Goal: Check status: Check status

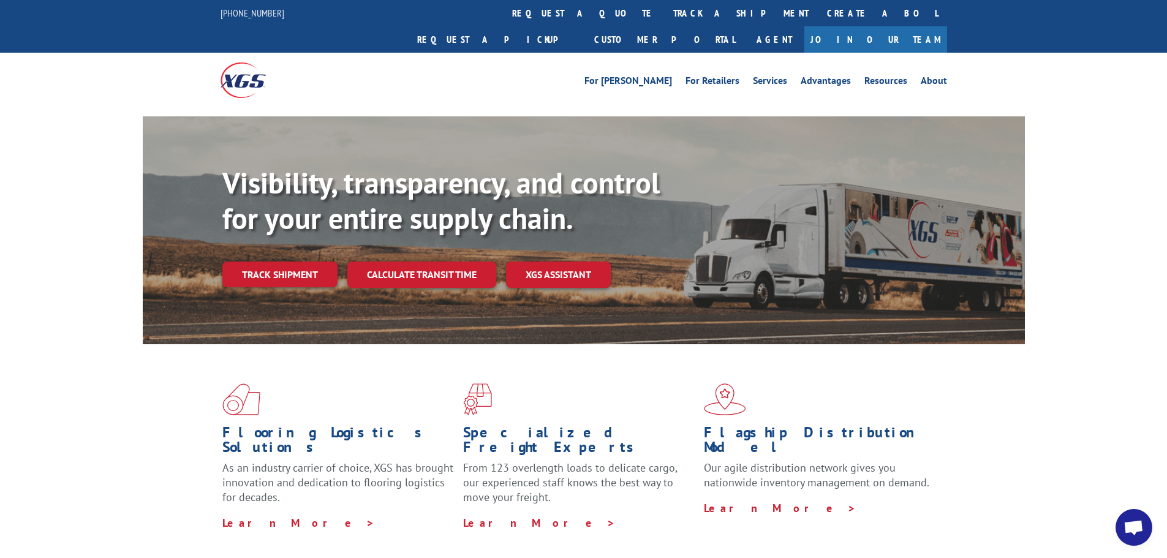
scroll to position [4053, 0]
click at [664, 8] on link "track a shipment" at bounding box center [741, 13] width 154 height 26
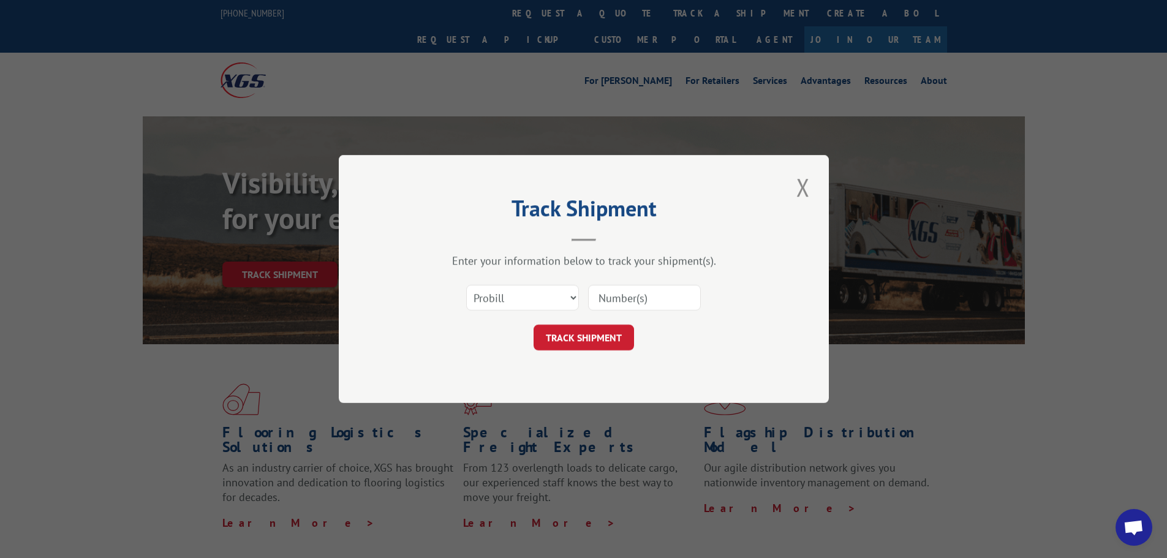
paste input "16955656"
type input "16955656"
click at [577, 343] on button "TRACK SHIPMENT" at bounding box center [584, 338] width 101 height 26
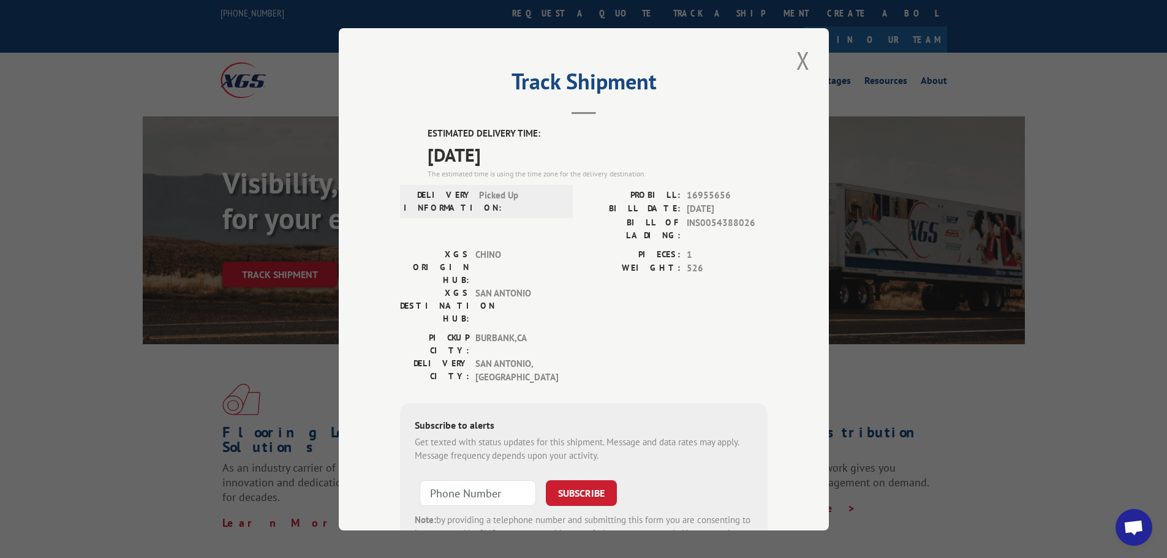
click at [797, 64] on button "Close modal" at bounding box center [803, 61] width 21 height 34
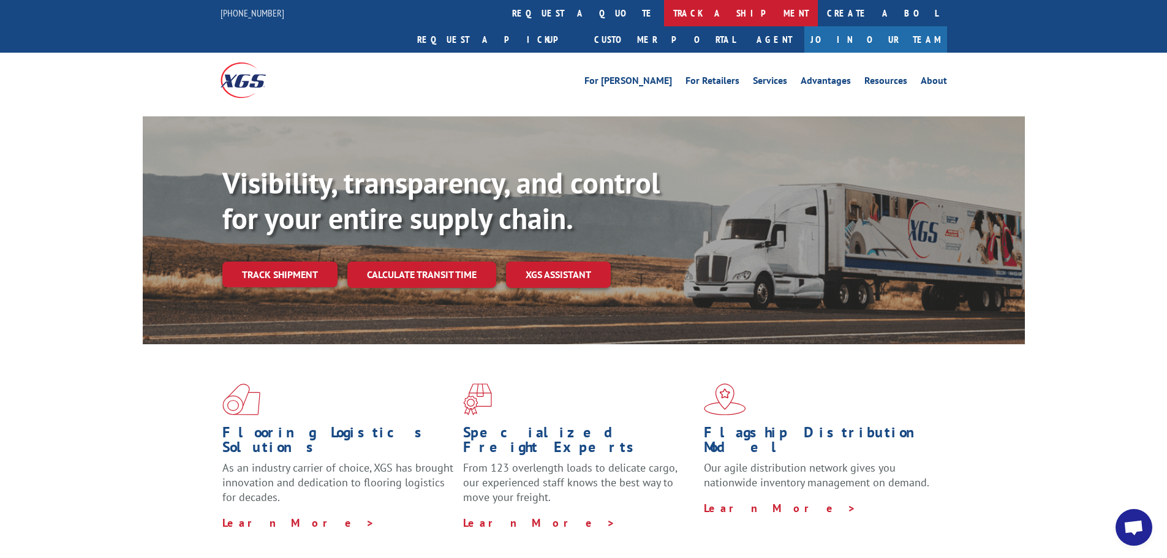
click at [664, 13] on link "track a shipment" at bounding box center [741, 13] width 154 height 26
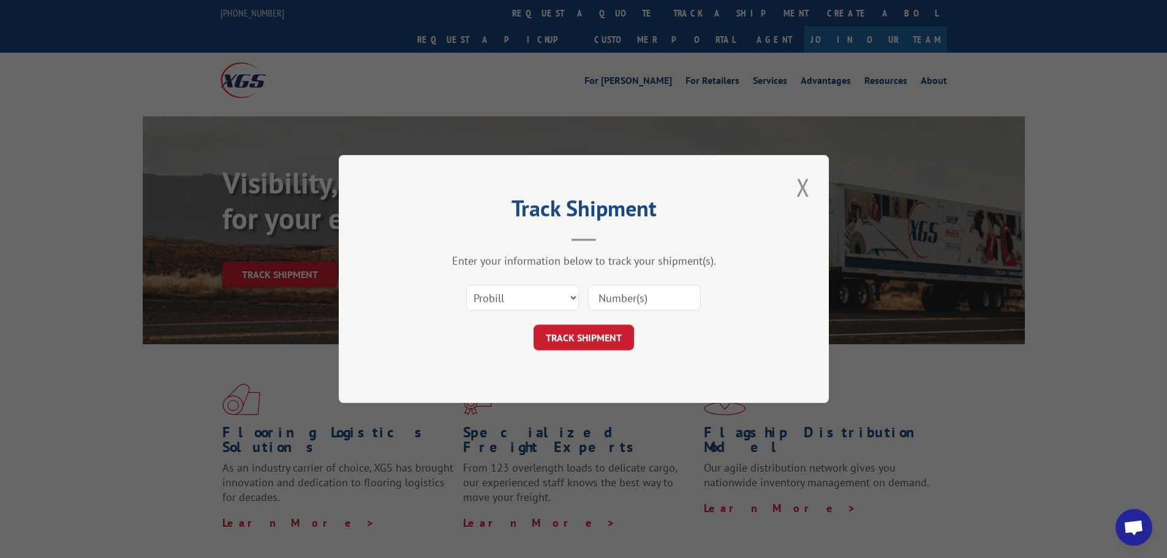
click at [624, 300] on input at bounding box center [644, 298] width 113 height 26
paste input "[US_STATE] ELECTRONIC SYSTEMS SPECIALISTS, INC"
type input "[US_STATE] ELECTRONIC SYSTEMS SPECIALISTS, INC"
click at [598, 338] on button "TRACK SHIPMENT" at bounding box center [584, 338] width 101 height 26
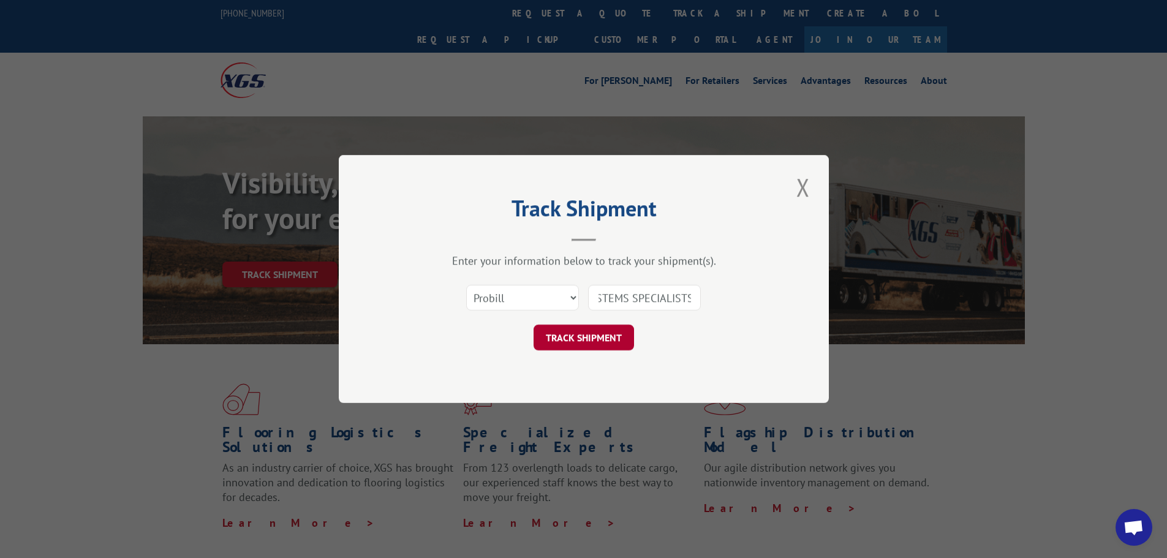
scroll to position [0, 0]
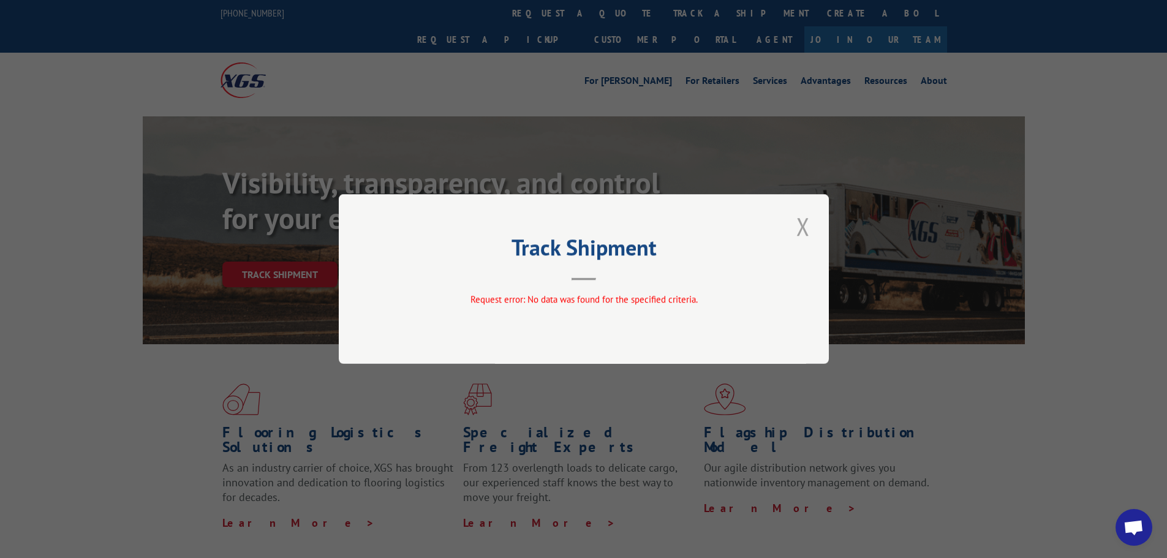
click at [810, 227] on button "Close modal" at bounding box center [803, 227] width 21 height 34
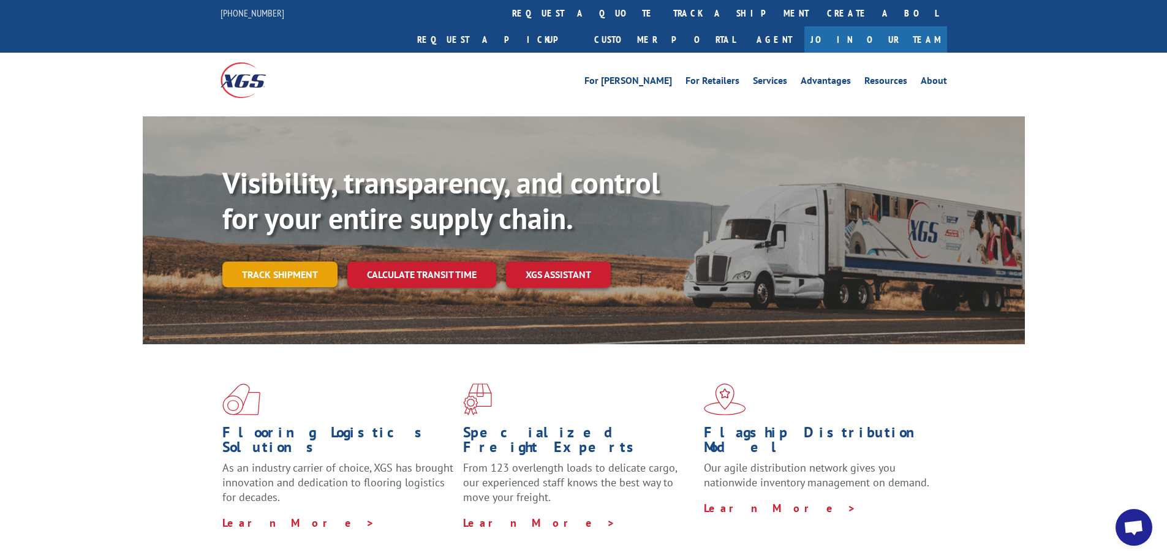
click at [254, 262] on link "Track shipment" at bounding box center [279, 275] width 115 height 26
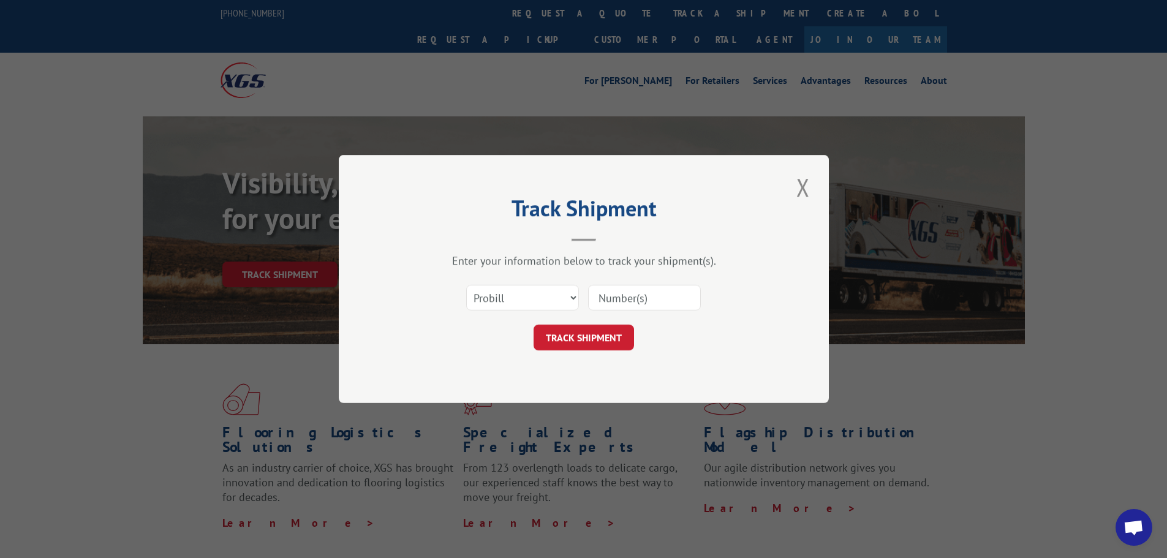
click at [647, 292] on input at bounding box center [644, 298] width 113 height 26
paste input "16955656"
type input "16955656"
click at [593, 328] on button "TRACK SHIPMENT" at bounding box center [584, 338] width 101 height 26
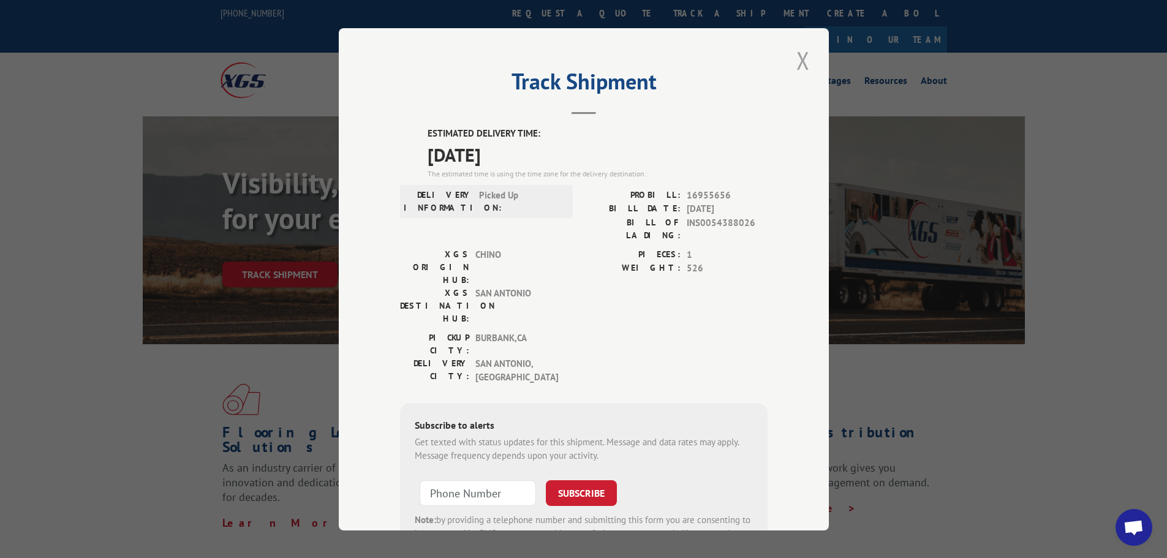
click at [799, 69] on button "Close modal" at bounding box center [803, 61] width 21 height 34
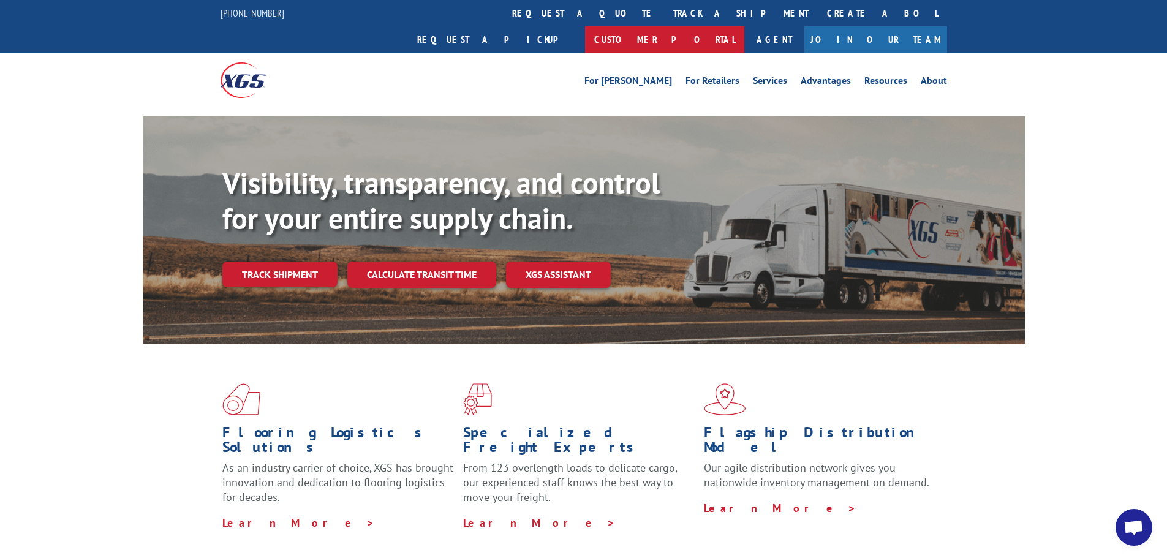
click at [745, 26] on link "Customer Portal" at bounding box center [664, 39] width 159 height 26
